Goal: Navigation & Orientation: Find specific page/section

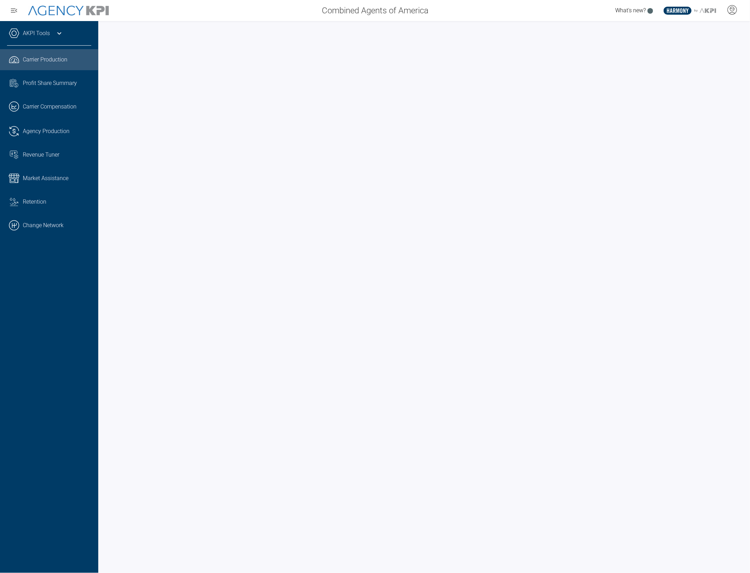
click at [39, 38] on div "AKPI Tools" at bounding box center [49, 37] width 84 height 18
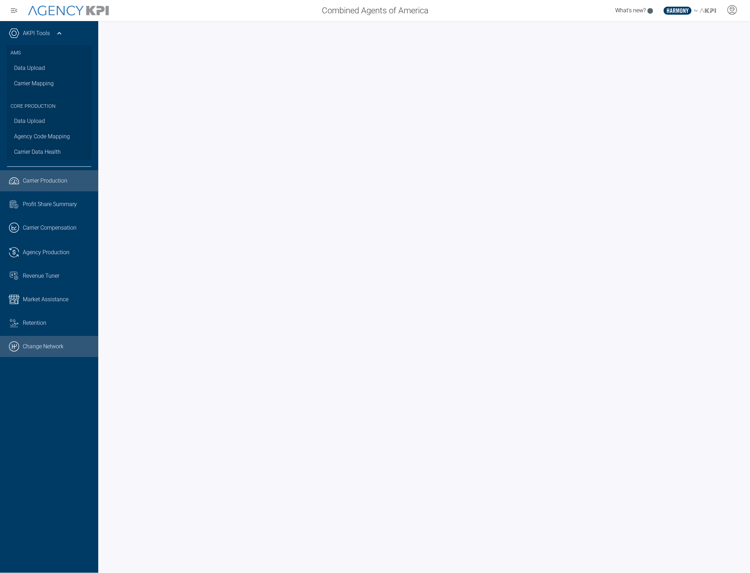
click at [38, 341] on link ".cls-1{fill:none;stroke:#000;stroke-linecap:round;stroke-linejoin:round;stroke-…" at bounding box center [49, 346] width 98 height 21
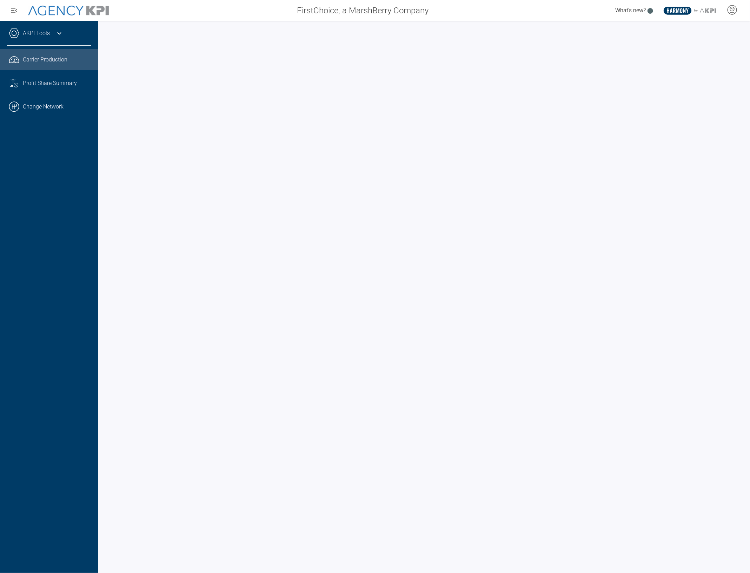
click at [35, 38] on div "AKPI Tools" at bounding box center [49, 37] width 84 height 18
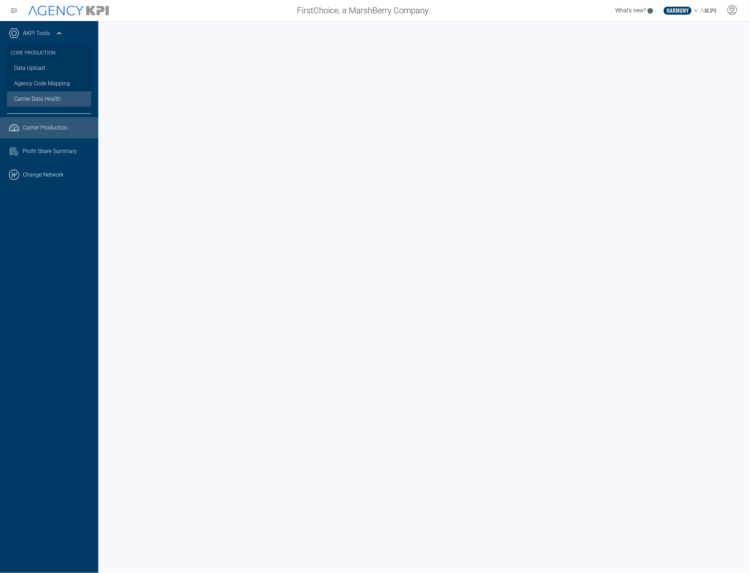
click at [36, 100] on span "Carrier Data Health" at bounding box center [37, 99] width 47 height 8
click at [36, 78] on link "Agency Code Mapping" at bounding box center [49, 83] width 84 height 15
